Goal: Find specific page/section: Find specific page/section

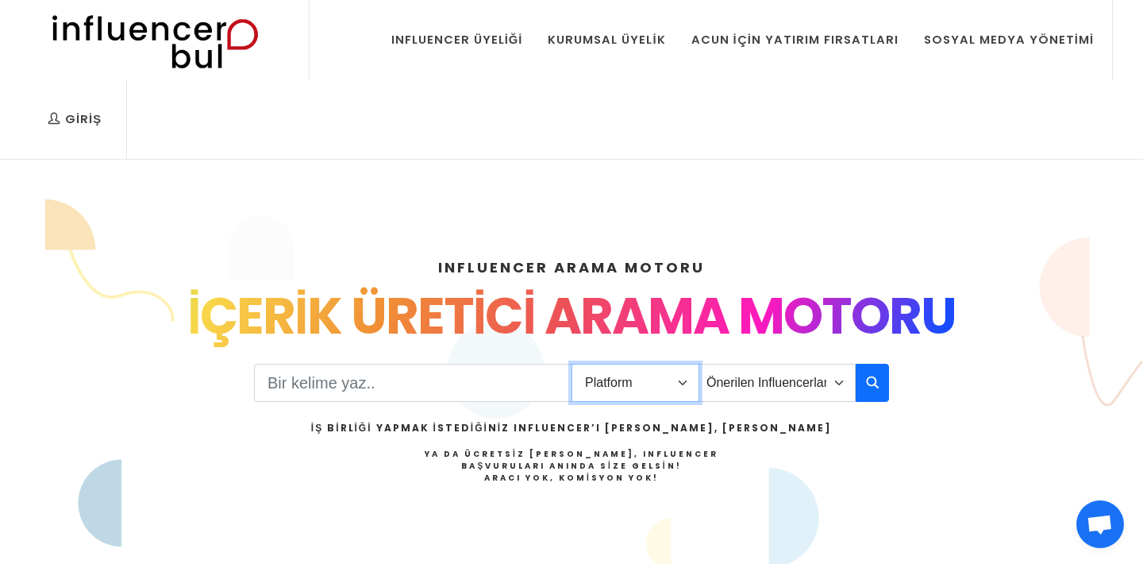
click at [593, 391] on select "Platform Instagram Facebook Youtube Tiktok Twitter Twitch" at bounding box center [636, 383] width 128 height 38
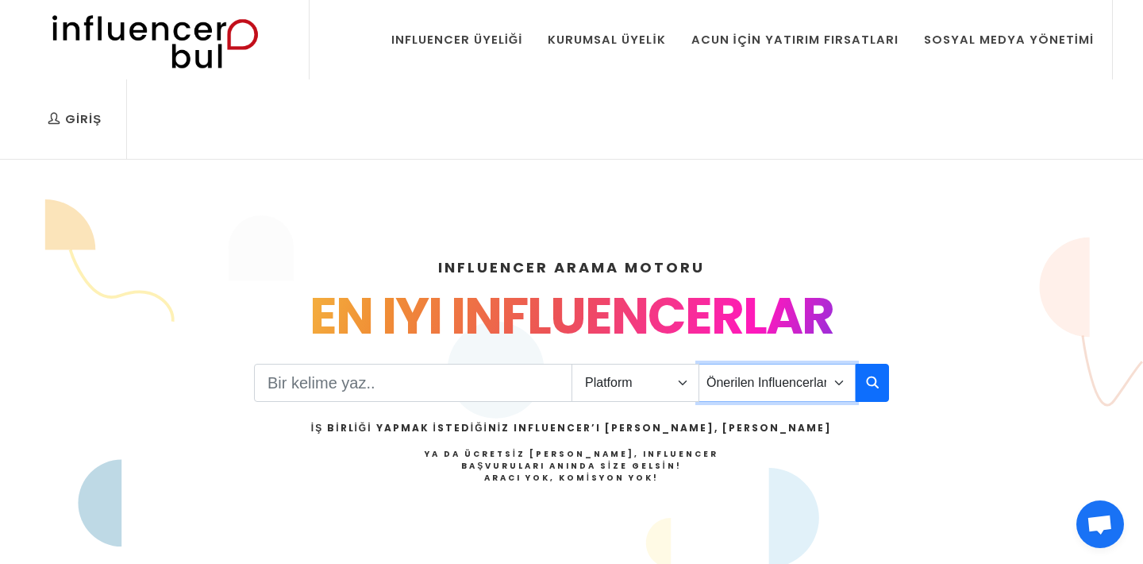
click at [733, 376] on select "Önerilen Influencerlar Aile & [PERSON_NAME] & [PERSON_NAME] [PERSON_NAME] & Giy…" at bounding box center [777, 383] width 157 height 38
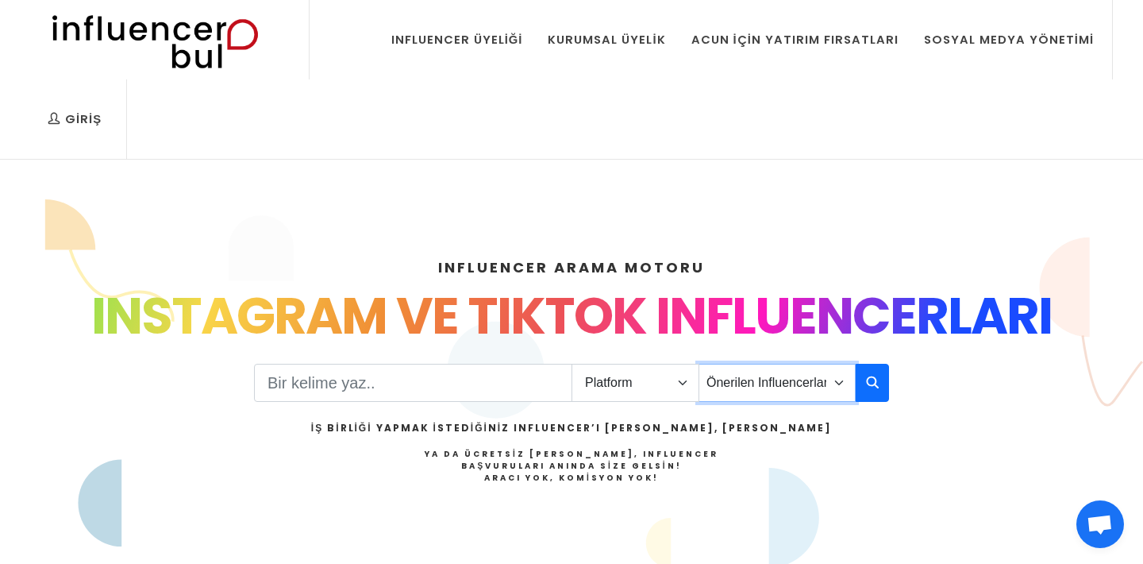
select select "8"
click at [699, 364] on select "Önerilen Influencerlar Aile & Çocuk & Ebeveyn Alışveriş & Giyim & Aksesuar Arab…" at bounding box center [777, 383] width 157 height 38
click at [879, 389] on button "button" at bounding box center [872, 383] width 33 height 38
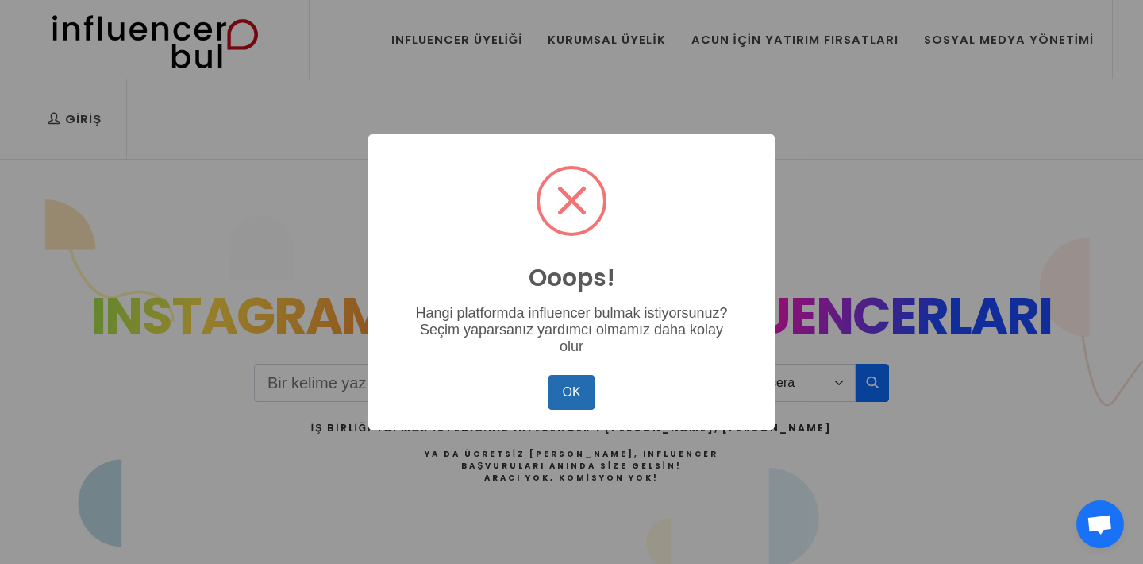
click at [585, 402] on button "OK" at bounding box center [571, 392] width 46 height 35
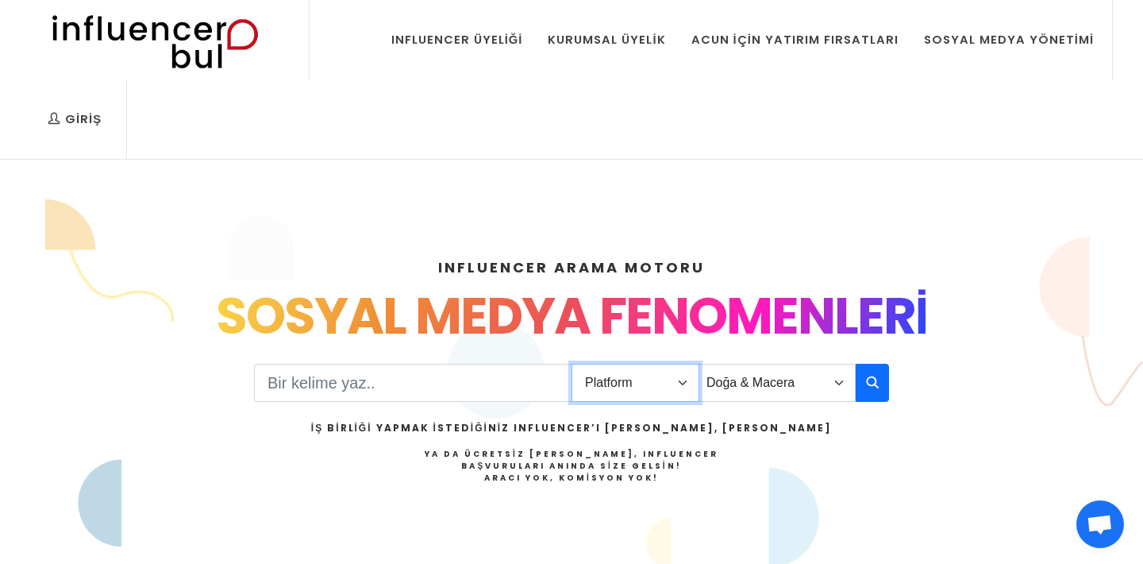
click at [652, 384] on select "Platform Instagram Facebook Youtube Tiktok Twitter Twitch" at bounding box center [636, 383] width 128 height 38
select select "1"
click at [572, 364] on select "Platform Instagram Facebook Youtube Tiktok Twitter Twitch" at bounding box center [636, 383] width 128 height 38
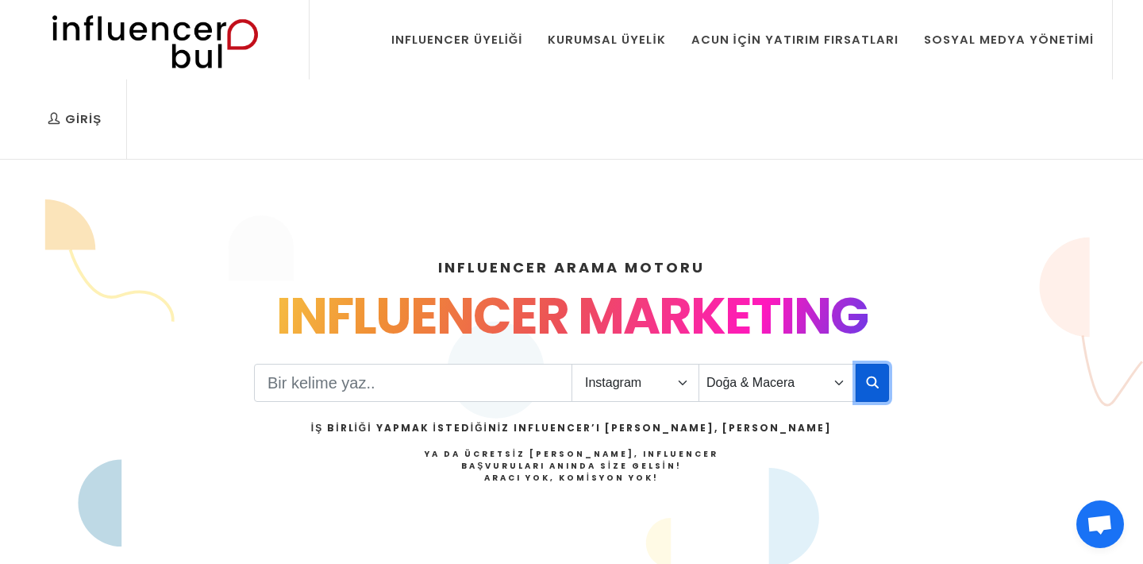
click at [859, 368] on button "button" at bounding box center [872, 383] width 33 height 38
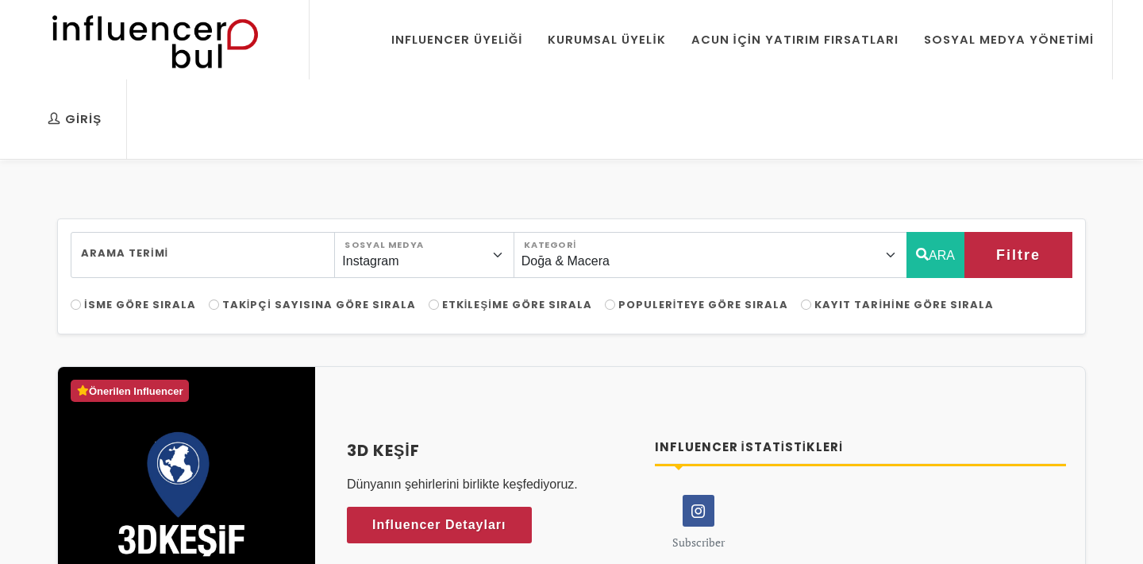
select select "8"
